Goal: Submit feedback/report problem: Submit feedback/report problem

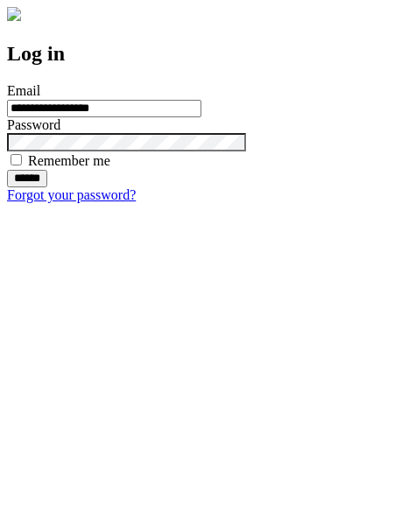
type input "**********"
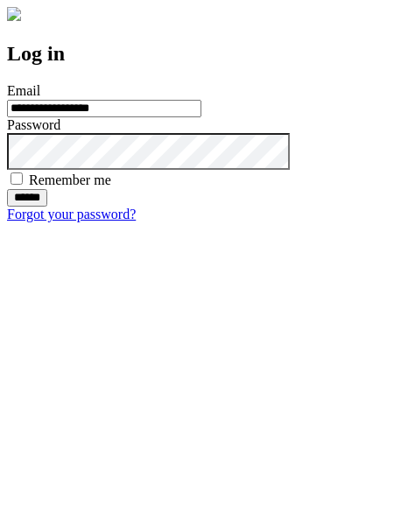
click at [47, 207] on input "******" at bounding box center [27, 198] width 40 height 18
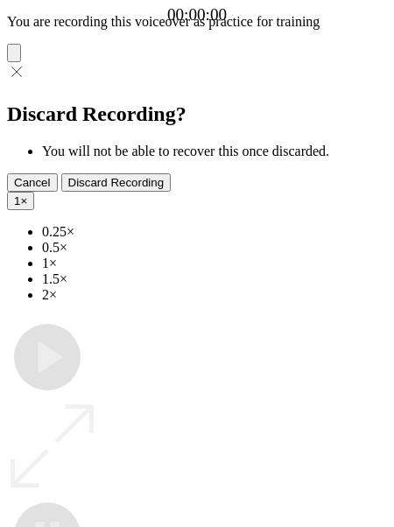
type input "**********"
